Goal: Register for event/course

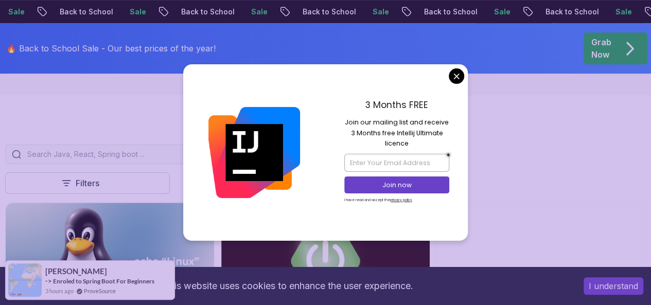
scroll to position [284, 0]
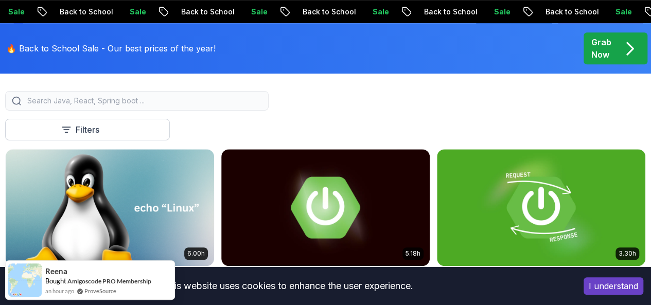
click at [0, 0] on button "Free" at bounding box center [0, 0] width 0 height 0
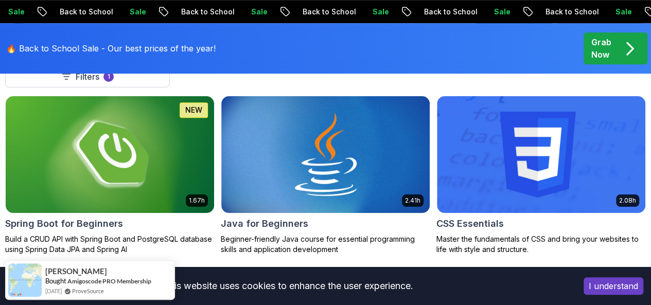
scroll to position [338, 0]
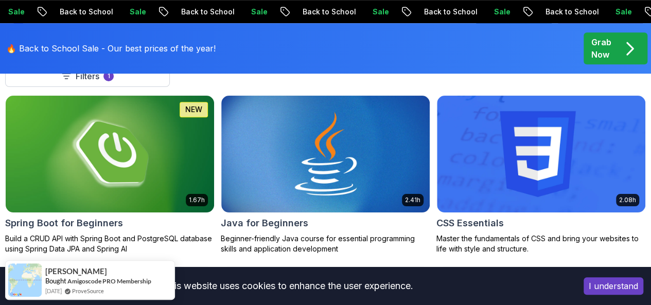
click at [0, 0] on icon at bounding box center [0, 0] width 0 height 0
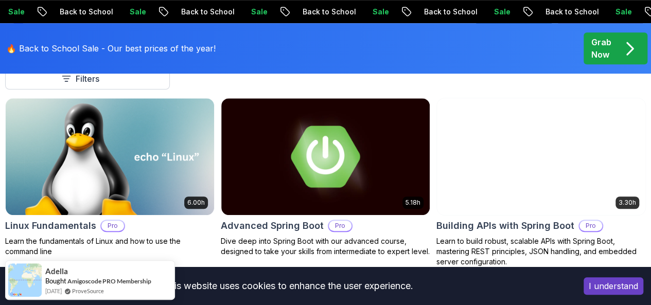
scroll to position [365, 0]
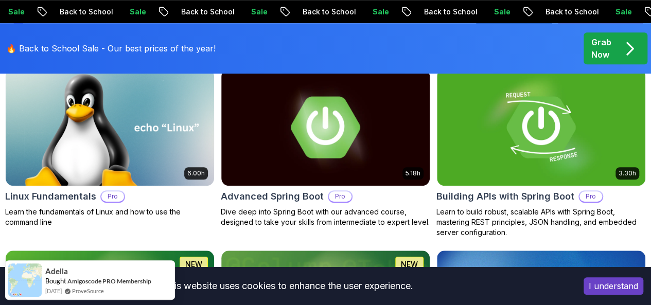
click at [0, 0] on p "Free" at bounding box center [0, 0] width 0 height 0
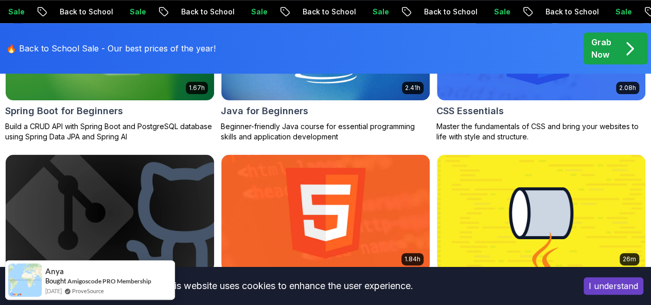
scroll to position [481, 0]
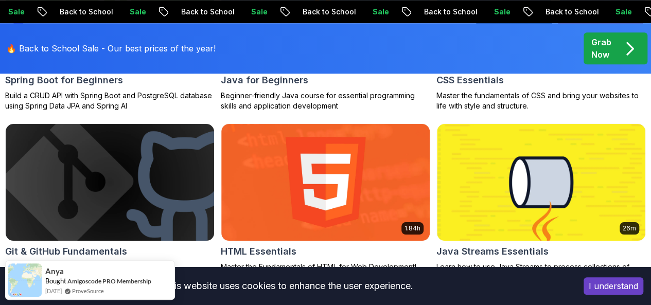
click at [0, 0] on p "[PERSON_NAME]" at bounding box center [0, 0] width 0 height 0
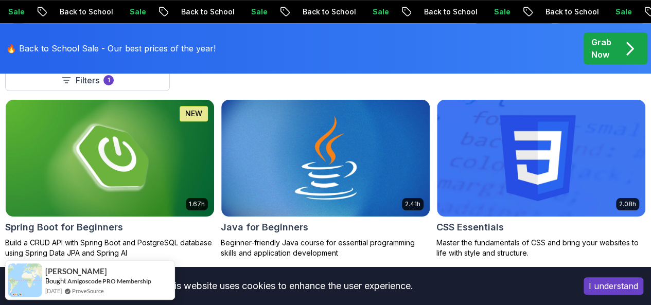
scroll to position [343, 0]
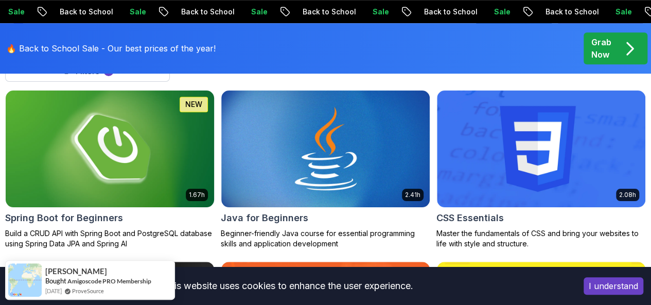
click at [215, 229] on p "Build a CRUD API with Spring Boot and PostgreSQL database using Spring Data JPA…" at bounding box center [110, 239] width 210 height 21
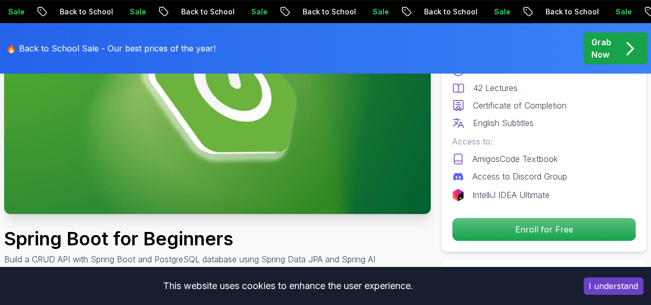
scroll to position [175, 0]
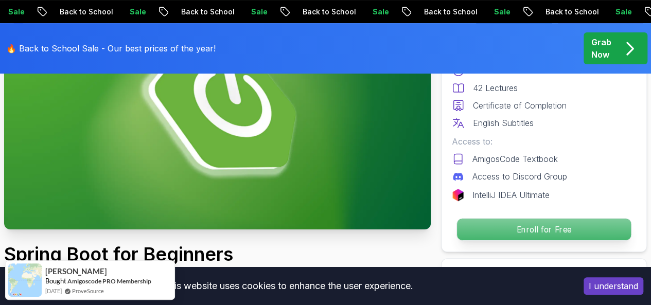
click at [534, 223] on p "Enroll for Free" at bounding box center [544, 230] width 174 height 22
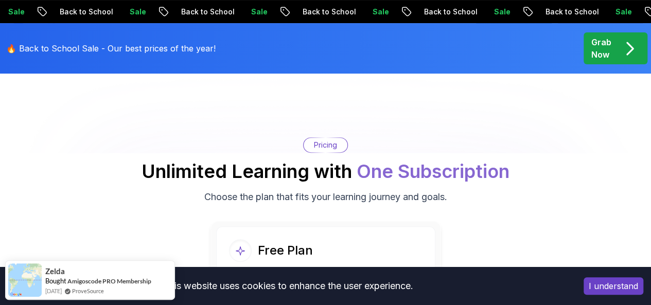
scroll to position [2078, 0]
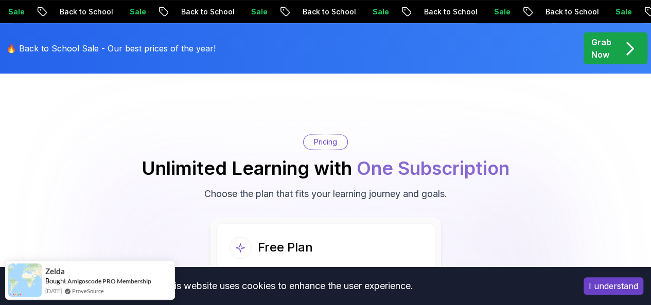
click at [324, 137] on p "Pricing" at bounding box center [325, 142] width 23 height 10
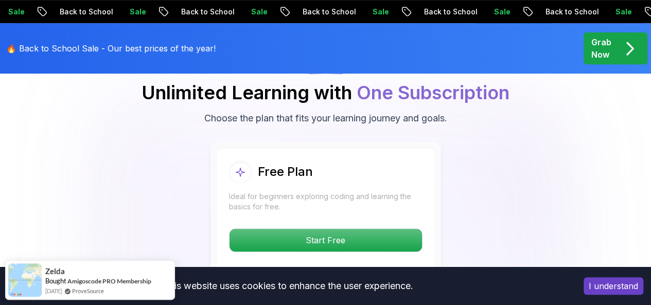
scroll to position [2154, 0]
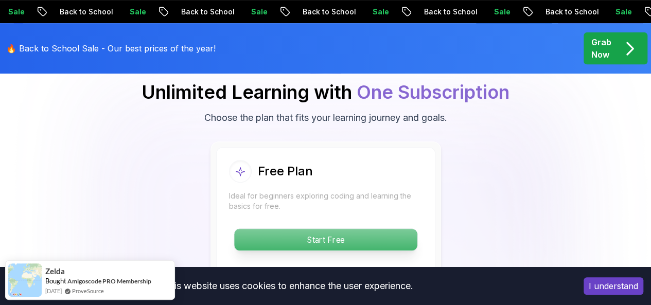
click at [345, 229] on p "Start Free" at bounding box center [325, 240] width 183 height 22
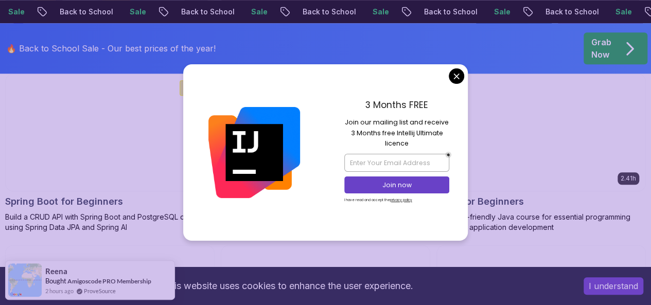
scroll to position [544, 0]
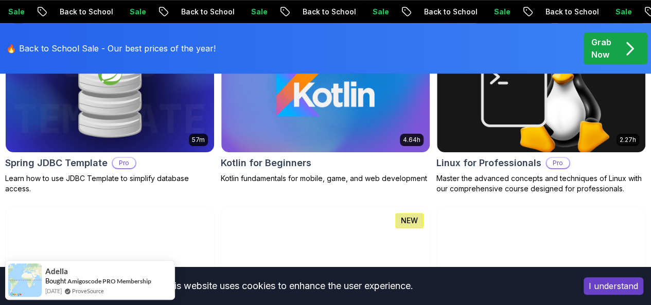
scroll to position [2312, 0]
